Goal: Information Seeking & Learning: Learn about a topic

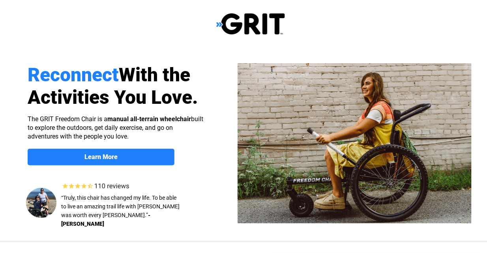
select select "US"
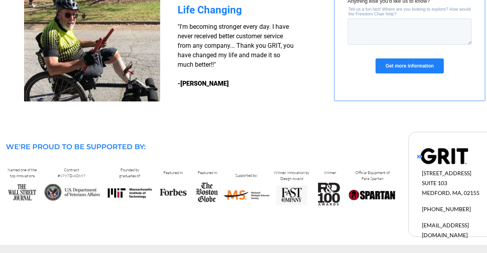
scroll to position [782, 0]
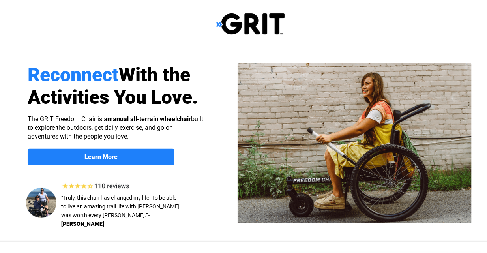
select select "US"
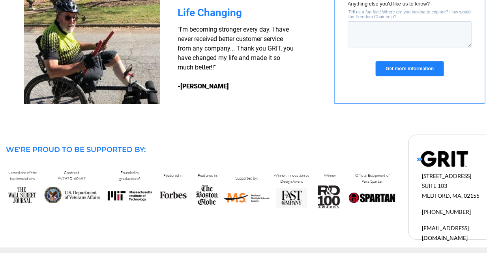
scroll to position [782, 0]
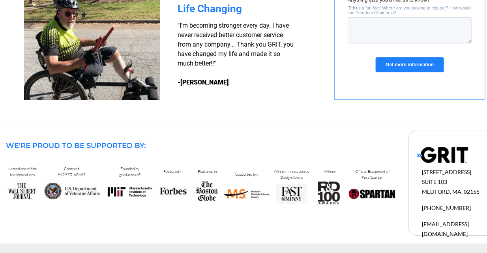
click at [71, 187] on img at bounding box center [72, 191] width 56 height 17
click at [70, 170] on span "Contract #V797D-60697" at bounding box center [72, 171] width 28 height 11
click at [70, 174] on span "Contract #V797D-60697" at bounding box center [72, 171] width 28 height 11
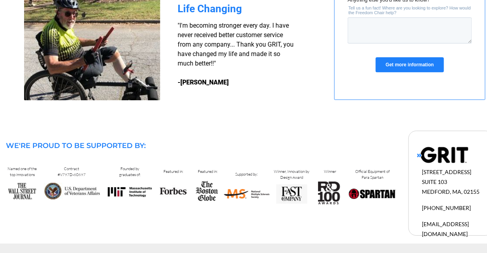
click at [70, 174] on span "Contract #V797D-60697" at bounding box center [72, 171] width 28 height 11
